Goal: Task Accomplishment & Management: Manage account settings

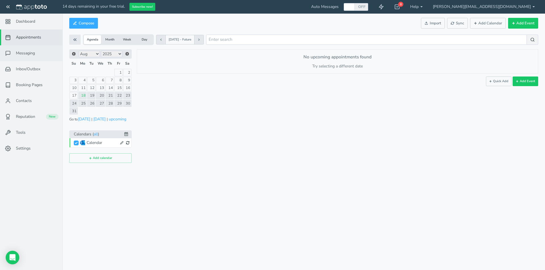
click at [33, 54] on span "Messaging" at bounding box center [25, 53] width 19 height 6
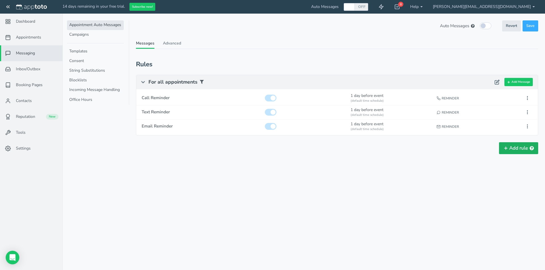
click at [517, 151] on button "Add rule" at bounding box center [518, 148] width 39 height 12
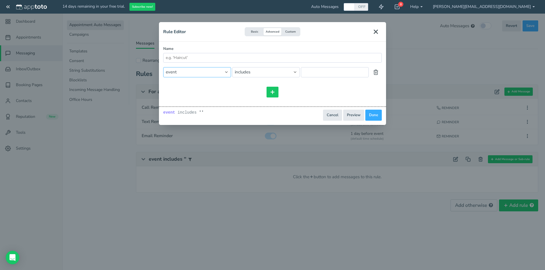
click at [222, 73] on select "event event.all event.title event.location event.content event.start_time event…" at bounding box center [197, 72] width 68 height 10
click at [163, 67] on select "event event.all event.title event.location event.content event.start_time event…" at bounding box center [197, 72] width 68 height 10
click at [207, 71] on select "event event.all event.title event.location event.content event.start_time event…" at bounding box center [197, 72] width 68 height 10
select select "string:event.title"
click at [163, 67] on select "event event.all event.title event.location event.content event.start_time event…" at bounding box center [197, 72] width 68 height 10
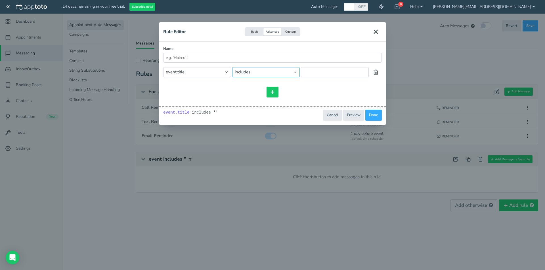
click at [271, 75] on select "== != includes contains starts_with ends_with does_not_include does_not_contain…" at bounding box center [266, 72] width 68 height 10
click at [201, 90] on div at bounding box center [272, 92] width 218 height 11
click at [294, 34] on button "Custom" at bounding box center [290, 32] width 18 height 8
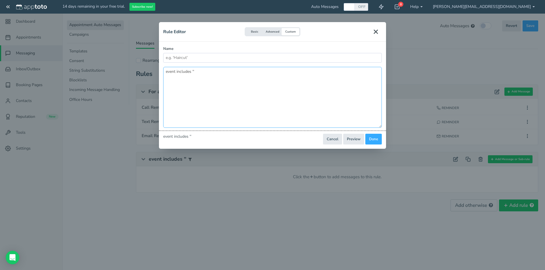
click at [202, 73] on textarea "event includes ''" at bounding box center [272, 97] width 218 height 61
click at [272, 31] on button "Advanced" at bounding box center [272, 32] width 18 height 8
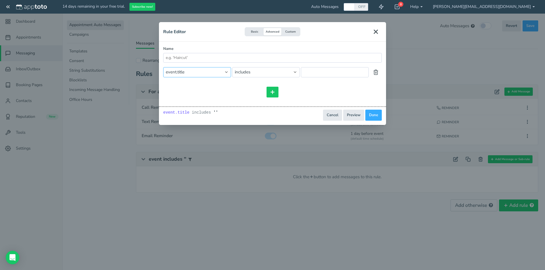
click at [201, 71] on select "event event.all event.title event.location event.content event.start_time event…" at bounding box center [197, 72] width 68 height 10
click at [242, 182] on div "Rule Editor Basic Advanced Custom Name and or and or includes event event.all e…" at bounding box center [272, 135] width 545 height 270
click at [221, 71] on select "event event.all event.title event.location event.content event.start_time event…" at bounding box center [197, 72] width 68 height 10
click at [250, 83] on div "and or and or includes event event.all event.title event.location event.content…" at bounding box center [272, 82] width 218 height 31
click at [276, 92] on button at bounding box center [272, 92] width 12 height 11
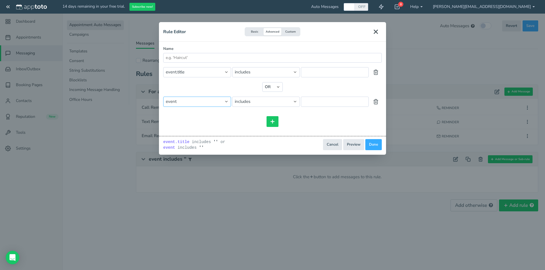
click at [205, 102] on select "event event.all event.title event.location event.content event.start_time event…" at bounding box center [197, 102] width 68 height 10
click at [315, 119] on div at bounding box center [272, 121] width 218 height 11
click at [376, 33] on use "Close" at bounding box center [375, 31] width 3 height 3
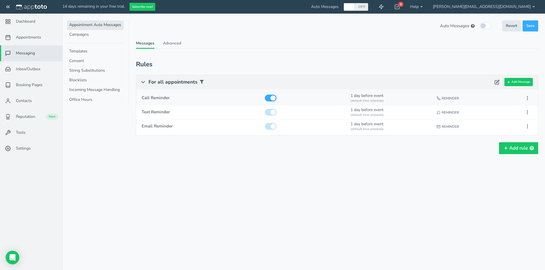
click at [271, 99] on input "checkbox" at bounding box center [271, 98] width 12 height 7
checkbox input "false"
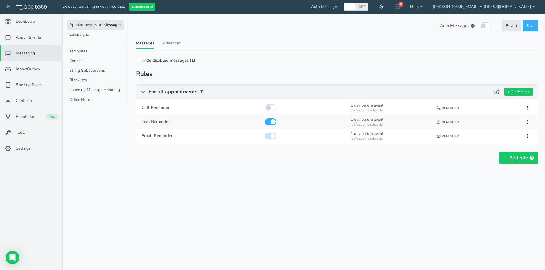
click at [273, 120] on input "checkbox" at bounding box center [271, 122] width 12 height 7
checkbox input "false"
click at [273, 136] on input "checkbox" at bounding box center [271, 136] width 12 height 7
checkbox input "false"
click at [516, 162] on button "Add rule" at bounding box center [518, 158] width 39 height 12
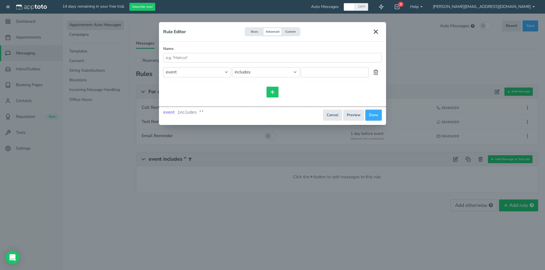
click at [374, 30] on use "Close" at bounding box center [375, 31] width 3 height 3
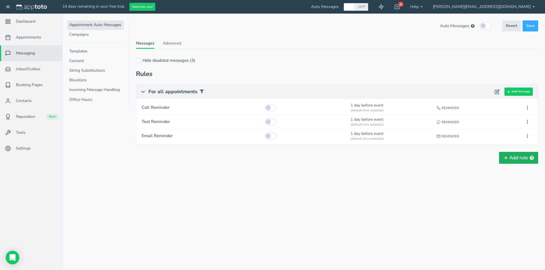
click at [522, 161] on button "Add rule" at bounding box center [518, 158] width 39 height 12
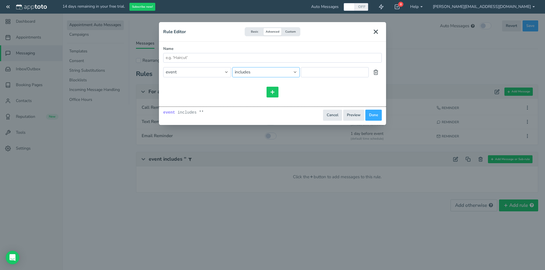
click at [262, 76] on select "== != includes contains starts_with ends_with does_not_include does_not_contain…" at bounding box center [266, 72] width 68 height 10
click at [213, 71] on select "event event.all event.title event.location event.content event.start_time event…" at bounding box center [197, 72] width 68 height 10
select select "string:event.content"
click at [163, 67] on select "event event.all event.title event.location event.content event.start_time event…" at bounding box center [197, 72] width 68 height 10
click at [325, 74] on input "text" at bounding box center [335, 72] width 68 height 10
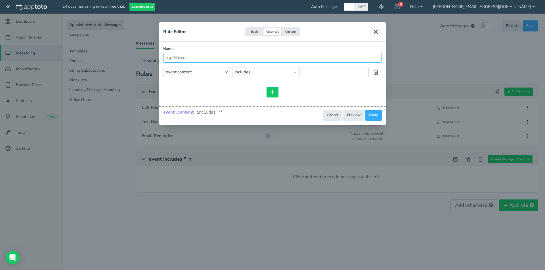
click at [276, 58] on input "Name" at bounding box center [272, 58] width 218 height 10
drag, startPoint x: 276, startPoint y: 58, endPoint x: 254, endPoint y: 57, distance: 21.6
click at [254, 57] on input "Name" at bounding box center [272, 58] width 218 height 10
type input "1 Week Reminder"
click at [327, 74] on input "text" at bounding box center [335, 72] width 68 height 10
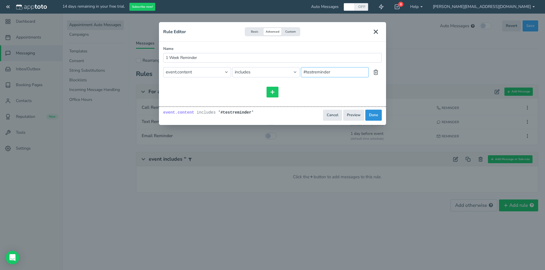
type input "#testreminder"
click at [376, 117] on button "Done" at bounding box center [373, 115] width 16 height 11
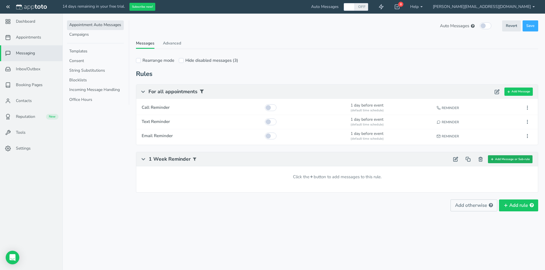
click at [515, 161] on button "Add Message or Sub-rule" at bounding box center [510, 159] width 45 height 8
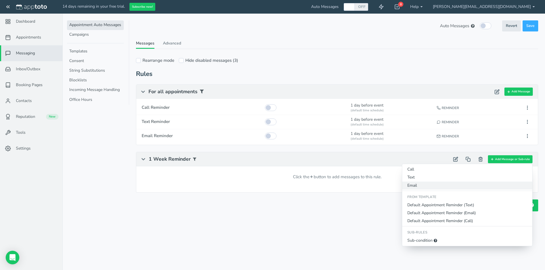
click at [435, 185] on button "Email" at bounding box center [467, 186] width 130 height 8
type input "Email Reminder"
checkbox input "true"
select select "number:1"
select select "string:default"
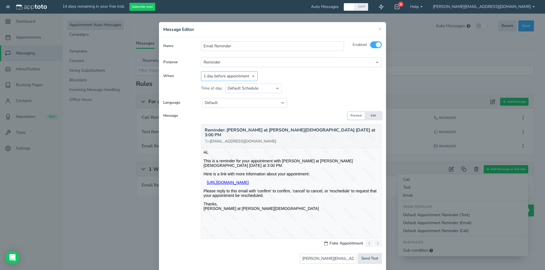
click at [247, 77] on select "Appointment start time Day of appointment 1 day before appointment 2 days befor…" at bounding box center [229, 76] width 57 height 10
select select "string:7"
click at [201, 71] on select "Appointment start time Day of appointment 1 day before appointment 2 days befor…" at bounding box center [229, 76] width 57 height 10
click at [269, 88] on select "Default Schedule Custom Schedule" at bounding box center [253, 89] width 57 height 10
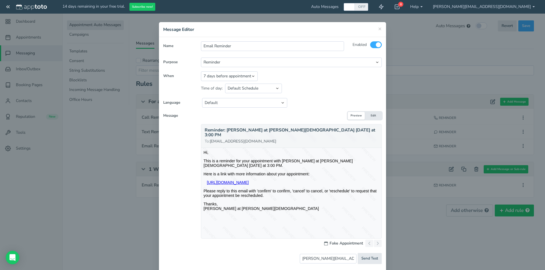
click at [319, 94] on div "Name Email Reminder Enabled To All Participants Single Participant Calendar Own…" at bounding box center [272, 166] width 218 height 251
click at [371, 115] on button "Edit" at bounding box center [373, 116] width 17 height 8
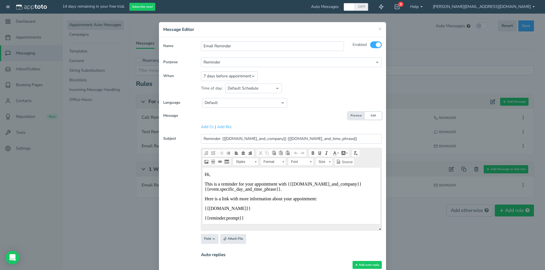
click at [351, 114] on button "Preview" at bounding box center [355, 116] width 17 height 8
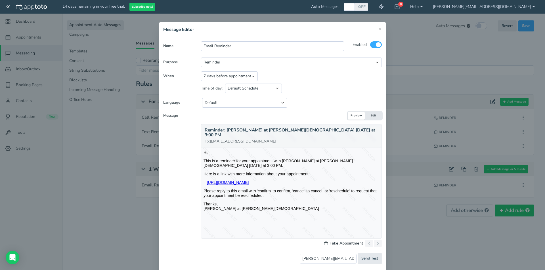
click at [370, 117] on button "Edit" at bounding box center [373, 116] width 17 height 8
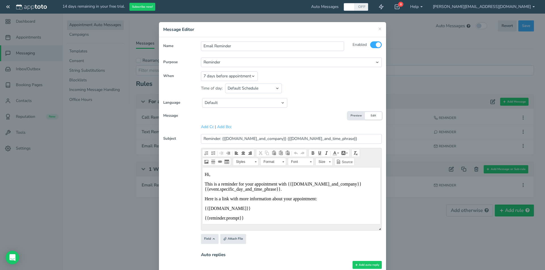
click at [353, 115] on button "Preview" at bounding box center [355, 116] width 17 height 8
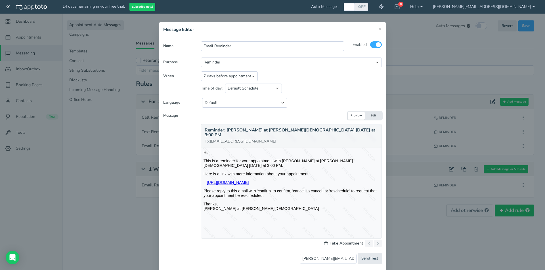
click at [373, 117] on button "Edit" at bounding box center [373, 116] width 17 height 8
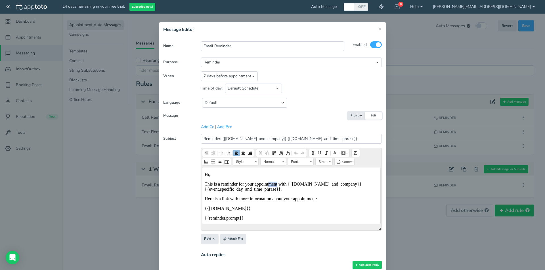
drag, startPoint x: 277, startPoint y: 182, endPoint x: 267, endPoint y: 183, distance: 10.5
click at [267, 183] on p "This is a reminder for your appointment with {{[DOMAIN_NAME]_and_company}} {{ev…" at bounding box center [291, 187] width 173 height 10
click at [275, 183] on p "This is a reminder for your ap tment poin with {{[DOMAIN_NAME]_and_company}} {{…" at bounding box center [291, 187] width 173 height 10
drag, startPoint x: 275, startPoint y: 184, endPoint x: 256, endPoint y: 184, distance: 18.4
click at [256, 184] on p "This is a reminder for your ap tment poin with {{[DOMAIN_NAME]_and_company}} {{…" at bounding box center [291, 187] width 173 height 10
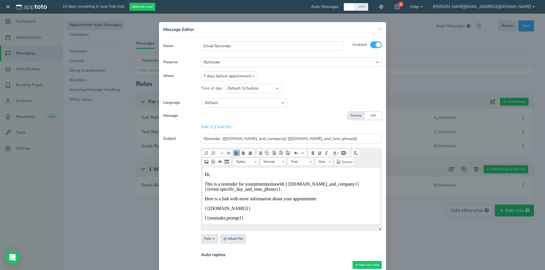
click at [276, 185] on p "This is a reminder for your ptmentpoin a with {{[DOMAIN_NAME]_and_company}} {{e…" at bounding box center [291, 187] width 173 height 10
click at [330, 187] on p "This is a reminder for your event room reservation with {{[DOMAIN_NAME]_and_com…" at bounding box center [291, 187] width 173 height 10
click at [339, 183] on p "This is a reminder for your event room reservation with {{[DOMAIN_NAME]_and_com…" at bounding box center [291, 187] width 173 height 10
drag, startPoint x: 341, startPoint y: 186, endPoint x: 333, endPoint y: 187, distance: 8.3
click at [333, 187] on p "This is a reminder for your event room reservation with {{[DOMAIN_NAME]_and_com…" at bounding box center [291, 187] width 173 height 10
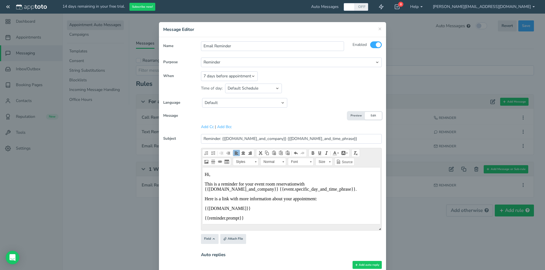
drag, startPoint x: 327, startPoint y: 187, endPoint x: 324, endPoint y: 187, distance: 3.7
click at [324, 187] on p "This is a reminder for your event room reservation with {{[DOMAIN_NAME]_and_com…" at bounding box center [291, 187] width 173 height 10
click at [341, 186] on p "This is a reminder for your event room reservation with {{[DOMAIN_NAME]_and_com…" at bounding box center [291, 187] width 173 height 10
click at [350, 118] on button "Preview" at bounding box center [355, 116] width 17 height 8
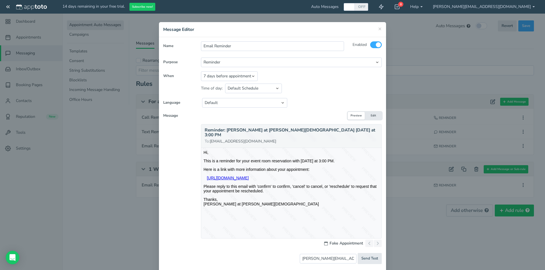
click at [370, 115] on button "Edit" at bounding box center [373, 116] width 17 height 8
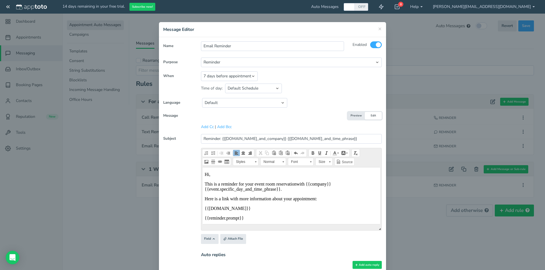
click at [329, 185] on p "This is a reminder for your event room reservation with {{ company}} {{event.sp…" at bounding box center [291, 187] width 173 height 10
click at [352, 115] on button "Preview" at bounding box center [355, 116] width 17 height 8
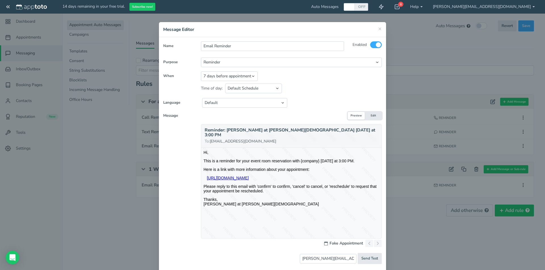
click at [376, 118] on button "Edit" at bounding box center [373, 116] width 17 height 8
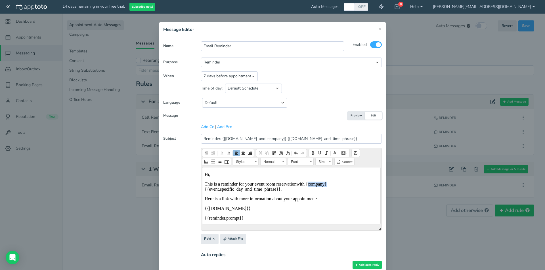
drag, startPoint x: 307, startPoint y: 183, endPoint x: 331, endPoint y: 182, distance: 24.4
click at [331, 182] on p "This is a reminder for your event room reservation with { company } {{event.spe…" at bounding box center [291, 187] width 173 height 10
click at [204, 187] on html "Hi, This is a reminder for your event room reservation at [DEMOGRAPHIC_DATA] {{…" at bounding box center [291, 204] width 178 height 73
click at [214, 190] on p "This is a reminder for your event room reservation at Grace Bible {{event.speci…" at bounding box center [291, 187] width 173 height 10
click at [350, 119] on button "Preview" at bounding box center [355, 116] width 17 height 8
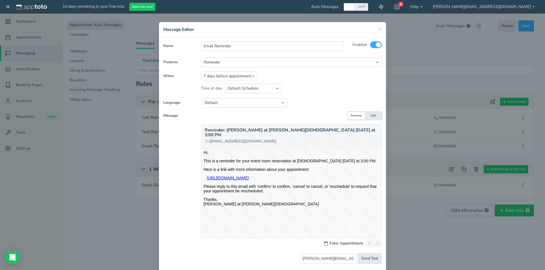
click at [372, 115] on button "Edit" at bounding box center [373, 116] width 17 height 8
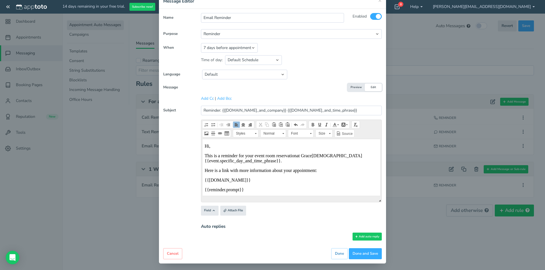
drag, startPoint x: 242, startPoint y: 180, endPoint x: 203, endPoint y: 171, distance: 40.1
click at [203, 171] on html "Hi, This is a reminder for your event room reservation at [DEMOGRAPHIC_DATA] {{…" at bounding box center [291, 175] width 178 height 73
click at [354, 86] on button "Preview" at bounding box center [355, 88] width 17 height 8
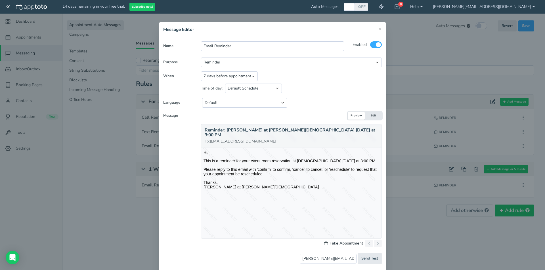
click at [372, 115] on button "Edit" at bounding box center [373, 116] width 17 height 8
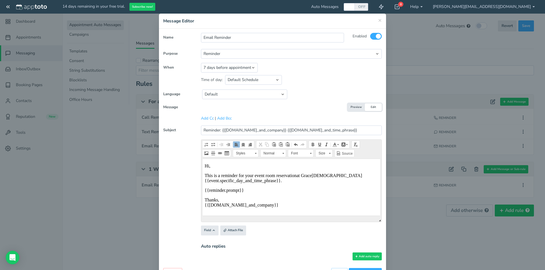
scroll to position [28, 0]
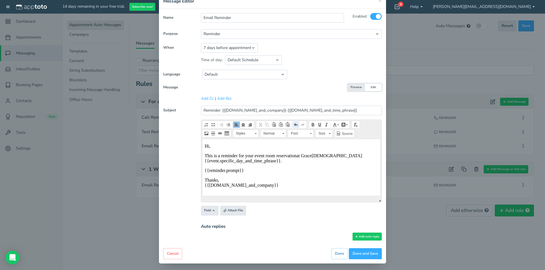
click at [293, 125] on span at bounding box center [295, 125] width 5 height 5
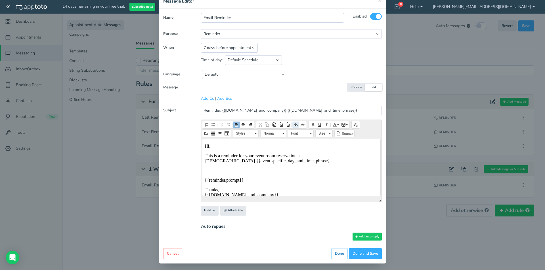
click at [293, 125] on span at bounding box center [295, 125] width 5 height 5
click at [300, 124] on span at bounding box center [302, 125] width 5 height 5
click at [295, 156] on p "This is a reminder for your event room reservation at [DEMOGRAPHIC_DATA] {{even…" at bounding box center [291, 158] width 173 height 10
click at [350, 87] on button "Preview" at bounding box center [355, 88] width 17 height 8
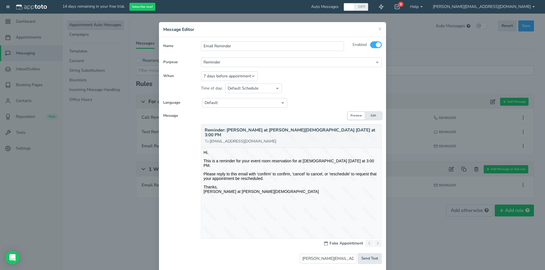
scroll to position [0, 0]
click at [369, 115] on button "Edit" at bounding box center [373, 116] width 17 height 8
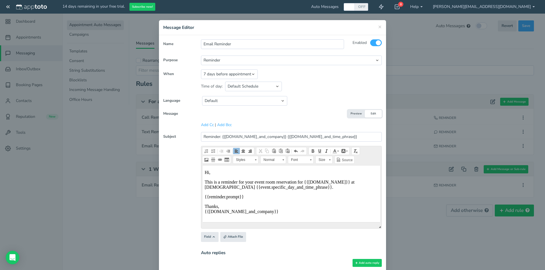
scroll to position [30, 0]
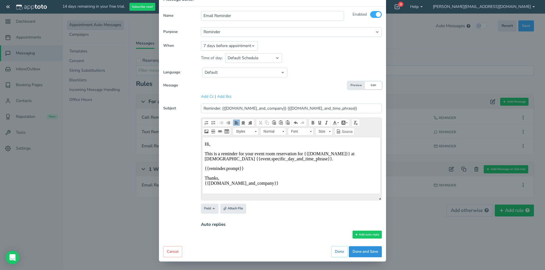
click at [372, 254] on button "Done and Save" at bounding box center [365, 252] width 33 height 11
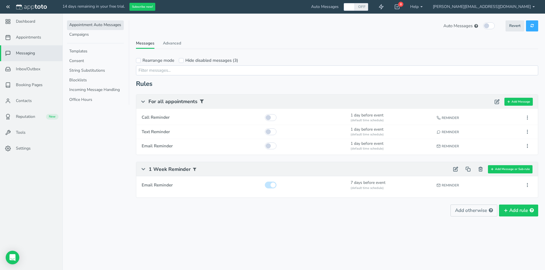
scroll to position [0, 0]
click at [526, 28] on span "Save" at bounding box center [530, 25] width 8 height 5
click at [419, 189] on div "(default time schedule)" at bounding box center [390, 188] width 81 height 5
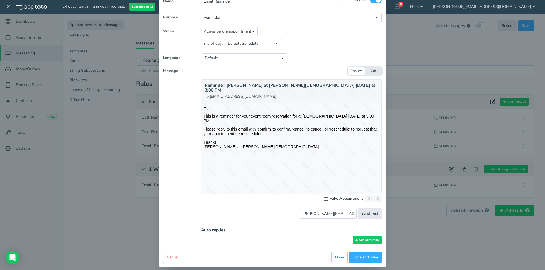
scroll to position [46, 0]
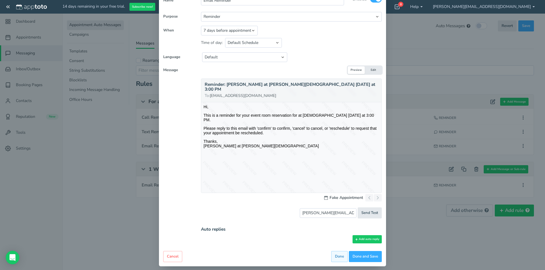
click at [336, 255] on button "Done" at bounding box center [339, 256] width 16 height 11
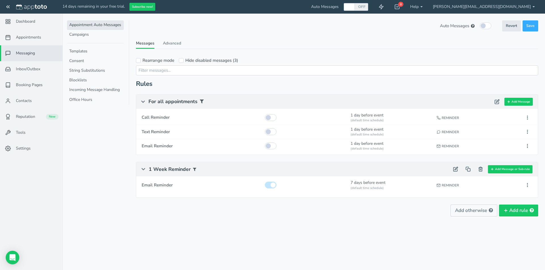
scroll to position [0, 0]
click at [43, 41] on link "Appointments" at bounding box center [31, 38] width 62 height 16
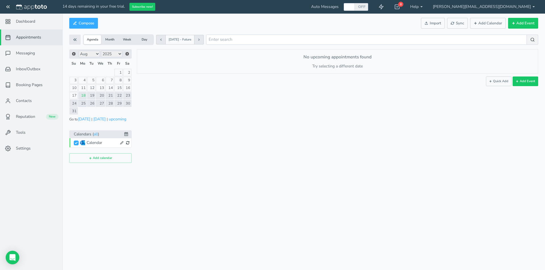
click at [84, 105] on link "25" at bounding box center [82, 103] width 9 height 7
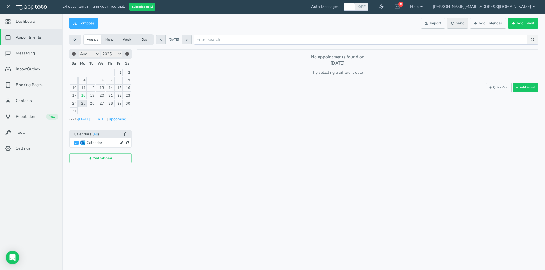
click at [455, 24] on span "Sync" at bounding box center [456, 23] width 13 height 5
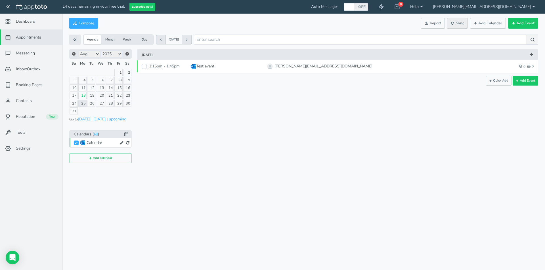
click at [463, 21] on span "Sync" at bounding box center [456, 23] width 13 height 5
click at [229, 191] on div "Appointments Messaging Inbox/Outbox Booking Pages Campaigns Contacts Reputation…" at bounding box center [303, 135] width 482 height 270
click at [30, 54] on span "Messaging" at bounding box center [25, 53] width 19 height 6
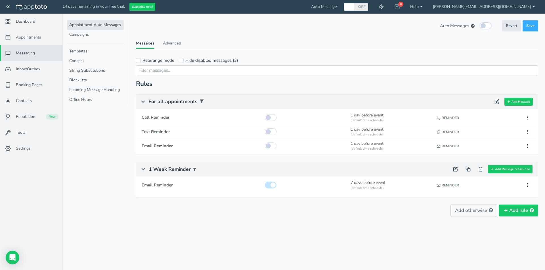
click at [485, 24] on input "checkbox" at bounding box center [485, 25] width 12 height 7
checkbox input "true"
click at [530, 24] on span "Save" at bounding box center [530, 25] width 8 height 5
checkbox input "true"
click at [30, 37] on span "Appointments" at bounding box center [28, 38] width 25 height 6
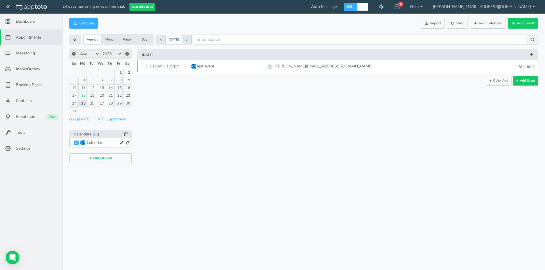
click at [460, 22] on span "Sync" at bounding box center [456, 23] width 13 height 5
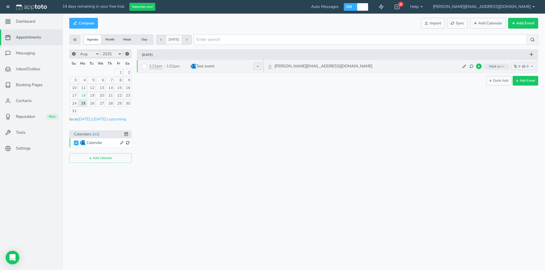
click at [258, 64] on button at bounding box center [257, 66] width 9 height 7
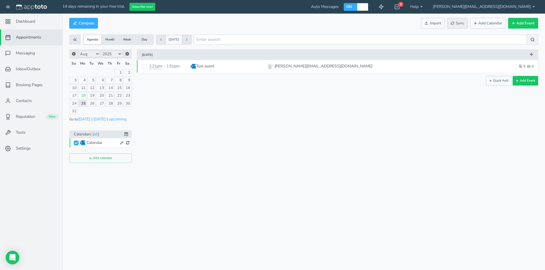
click at [464, 23] on span "Sync" at bounding box center [456, 23] width 13 height 5
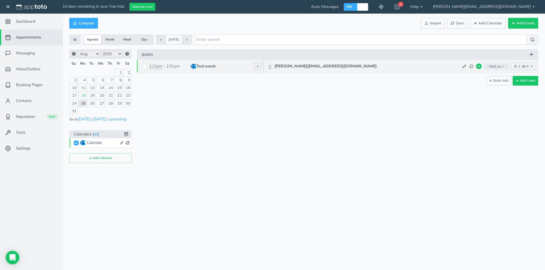
click at [256, 65] on icon at bounding box center [257, 66] width 3 height 3
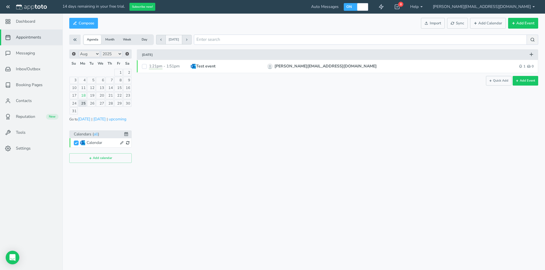
click at [196, 179] on div "Appointments Messaging Inbox/Outbox Booking Pages Campaigns Contacts Reputation…" at bounding box center [303, 135] width 482 height 270
click at [28, 55] on span "Messaging" at bounding box center [25, 53] width 19 height 6
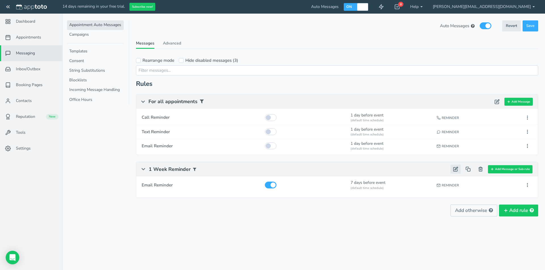
click at [453, 170] on button at bounding box center [455, 169] width 10 height 9
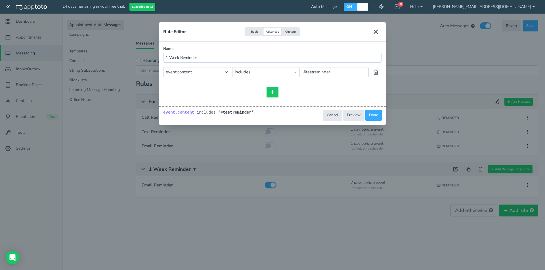
click at [378, 31] on icon "Close" at bounding box center [375, 31] width 7 height 7
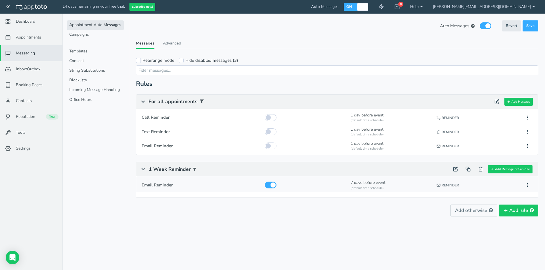
click at [341, 187] on div at bounding box center [305, 184] width 84 height 12
click at [526, 187] on icon at bounding box center [527, 185] width 5 height 5
click at [497, 200] on button "Edit" at bounding box center [495, 196] width 73 height 8
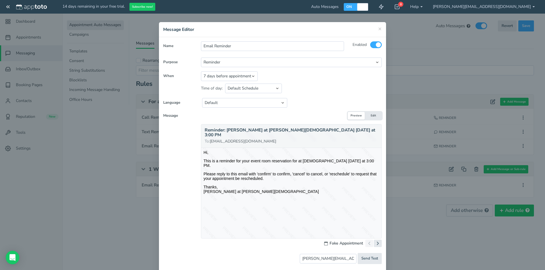
scroll to position [28, 0]
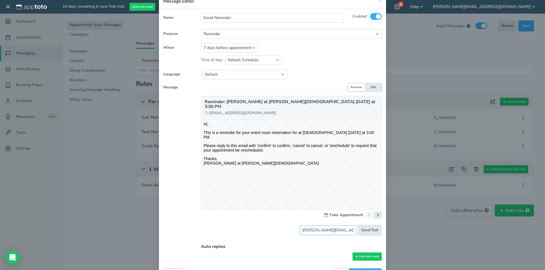
click at [348, 226] on input "[PERSON_NAME][EMAIL_ADDRESS][DOMAIN_NAME]" at bounding box center [328, 231] width 57 height 10
click at [263, 228] on div "[PHONE_NUMBER] Send Test" at bounding box center [291, 231] width 181 height 10
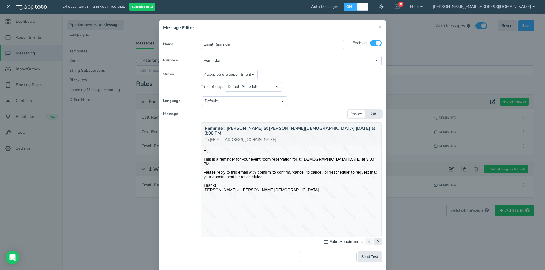
scroll to position [0, 0]
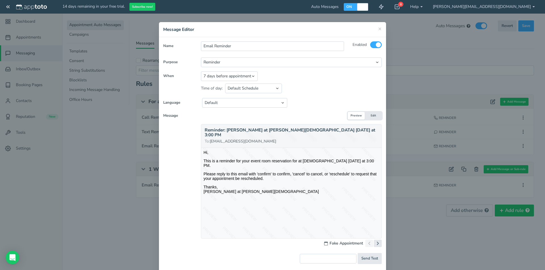
click at [366, 119] on button "Edit" at bounding box center [373, 116] width 17 height 8
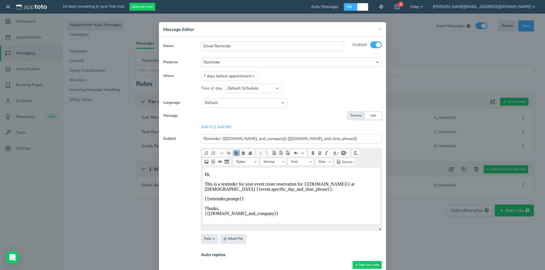
click at [329, 183] on p "This is a reminder for your event room reservation for {{[DOMAIN_NAME]}} at [DE…" at bounding box center [291, 187] width 173 height 10
click at [354, 116] on button "Preview" at bounding box center [355, 116] width 17 height 8
type input "[PERSON_NAME][EMAIL_ADDRESS][DOMAIN_NAME]"
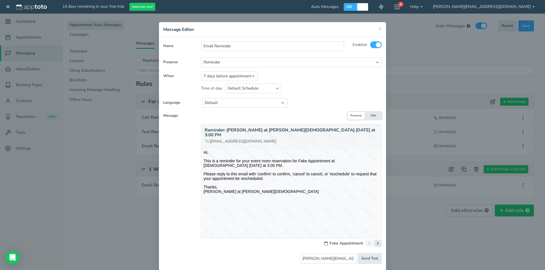
click at [373, 117] on button "Edit" at bounding box center [373, 116] width 17 height 8
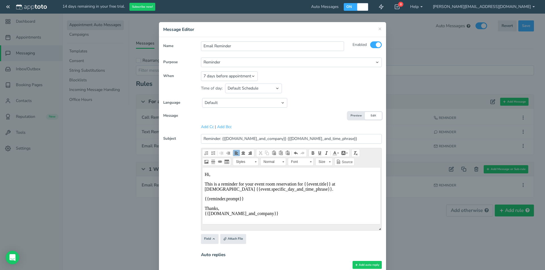
click at [266, 214] on p "Thanks, {{[DOMAIN_NAME]_and_company}}" at bounding box center [291, 211] width 173 height 10
drag, startPoint x: 264, startPoint y: 214, endPoint x: 208, endPoint y: 214, distance: 56.2
click at [208, 214] on p "Thanks, {{[DOMAIN_NAME]_and_company}}" at bounding box center [291, 211] width 173 height 10
click at [310, 245] on div "Message Template: Select template to apply... Preview Edit Cc" at bounding box center [272, 192] width 218 height 161
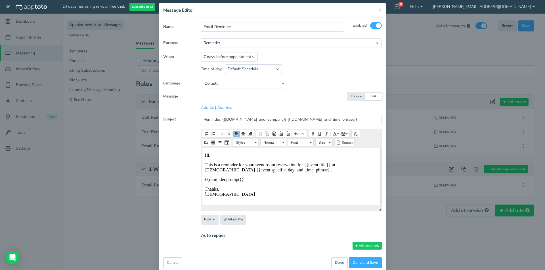
scroll to position [30, 0]
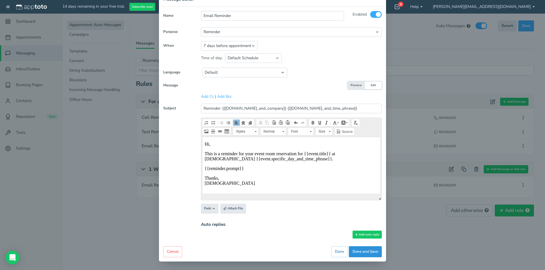
click at [367, 251] on button "Done and Save" at bounding box center [365, 252] width 33 height 11
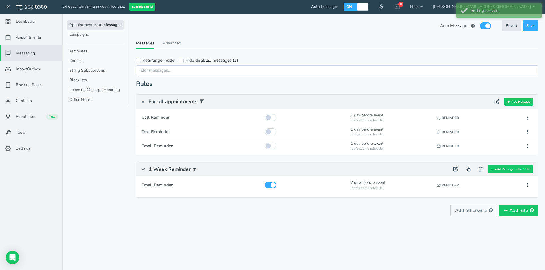
scroll to position [0, 0]
click at [30, 42] on link "Appointments" at bounding box center [31, 38] width 62 height 16
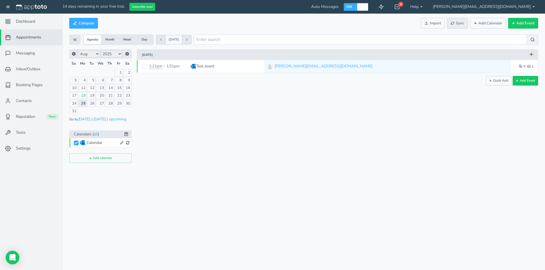
click at [449, 24] on button "Sync" at bounding box center [457, 23] width 21 height 11
click at [454, 24] on icon at bounding box center [451, 23] width 3 height 3
